Goal: Navigation & Orientation: Find specific page/section

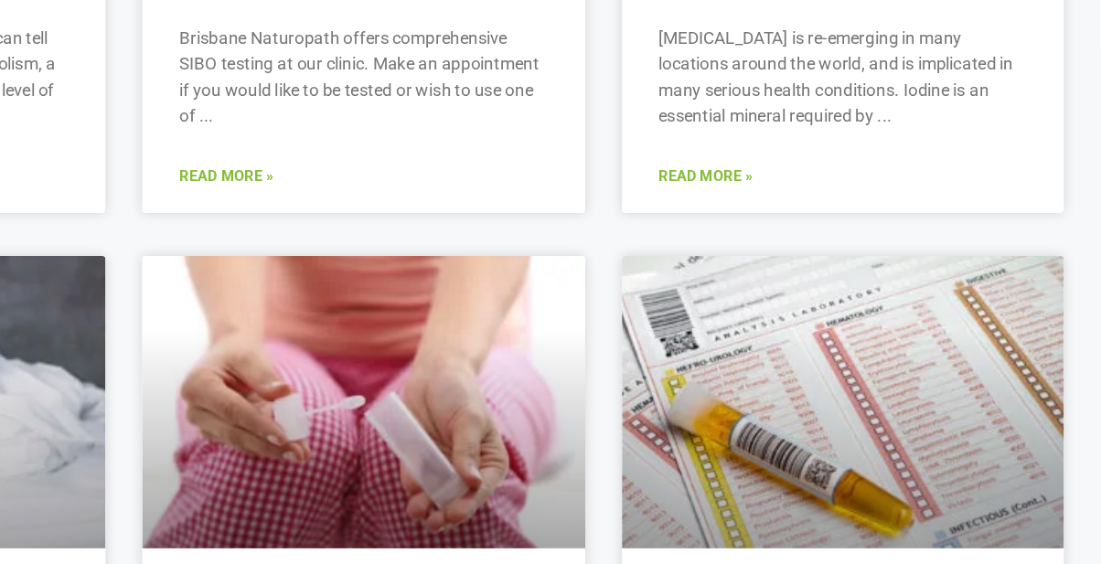
scroll to position [2206, 0]
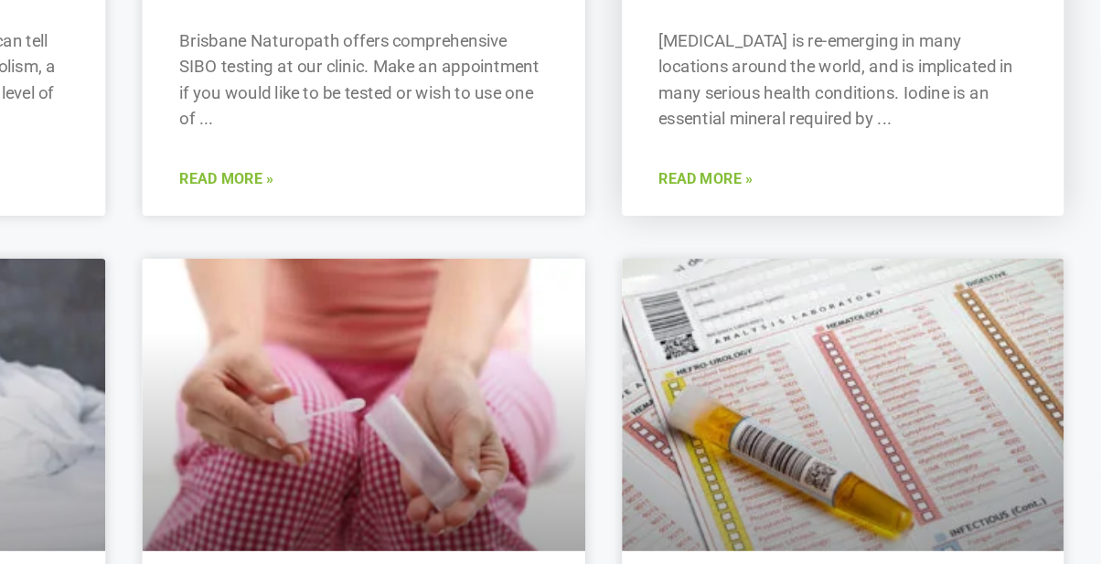
click at [814, 264] on link "Read More »" at bounding box center [806, 260] width 70 height 17
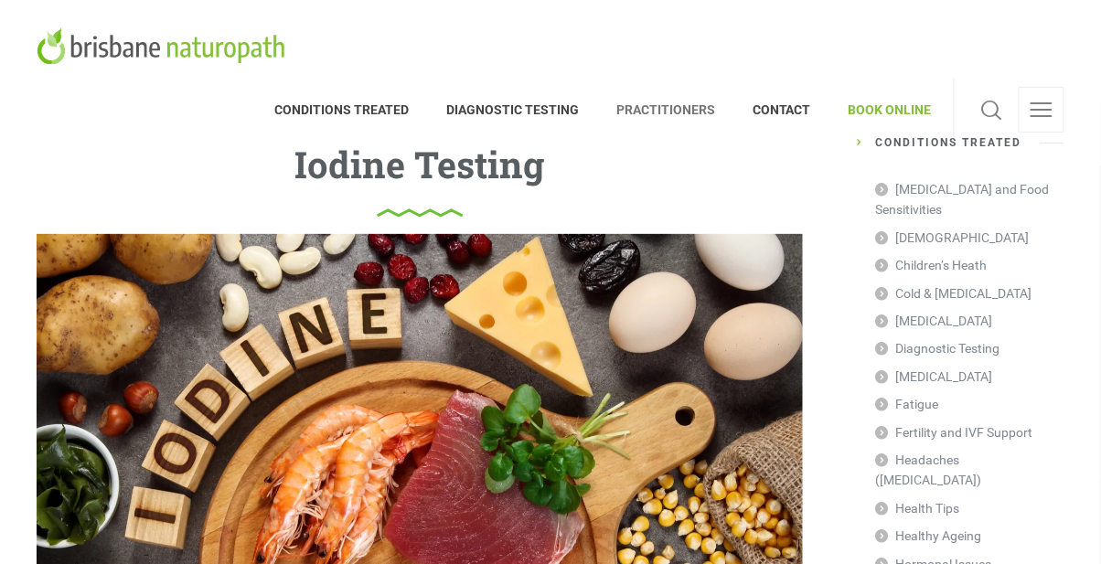
click at [673, 95] on span "PRACTITIONERS" at bounding box center [666, 109] width 136 height 29
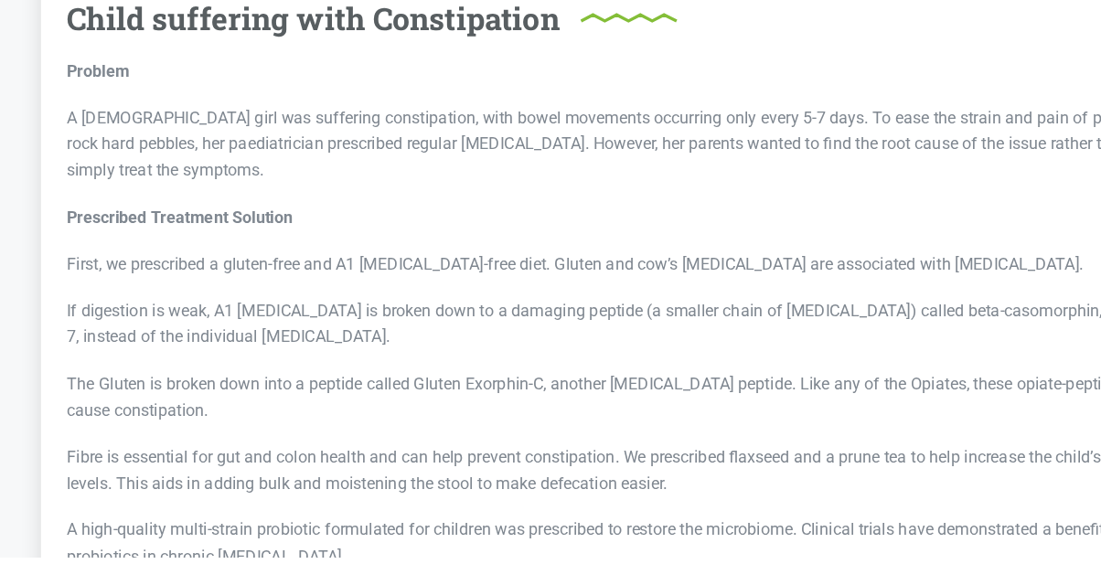
scroll to position [5383, 0]
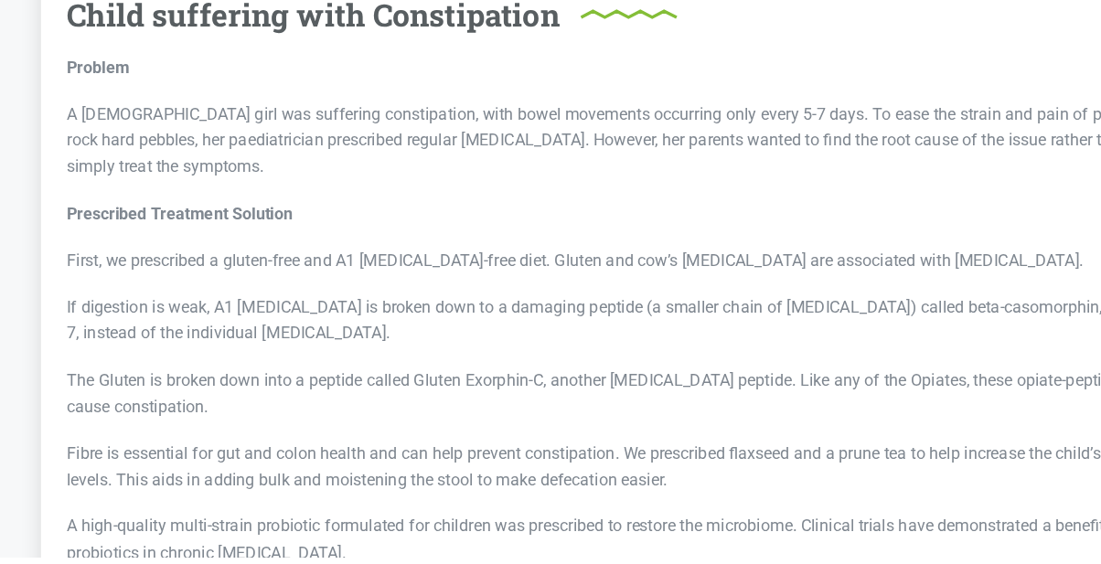
click at [856, 71] on div "Child suffering with Constipation" at bounding box center [550, 82] width 982 height 34
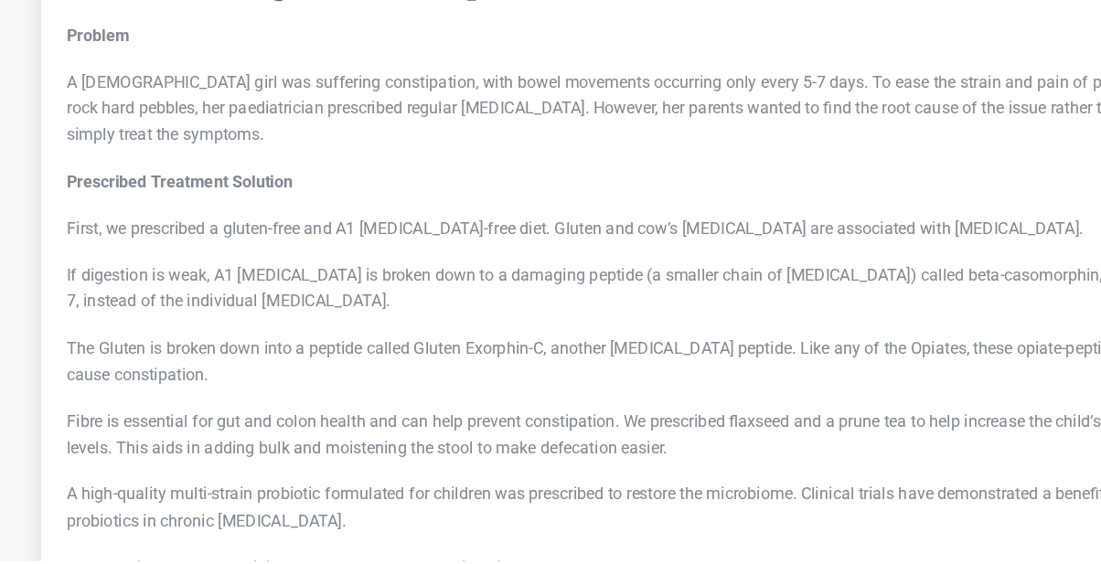
scroll to position [5446, 0]
